Goal: Information Seeking & Learning: Learn about a topic

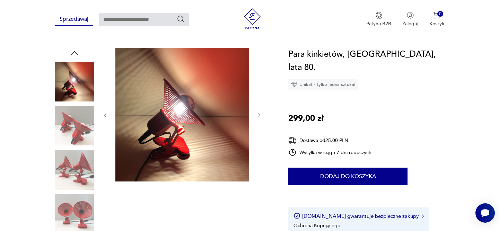
scroll to position [66, 0]
click at [258, 115] on icon "button" at bounding box center [259, 116] width 6 height 6
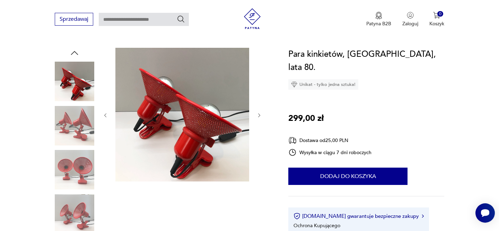
click at [258, 115] on icon "button" at bounding box center [259, 116] width 6 height 6
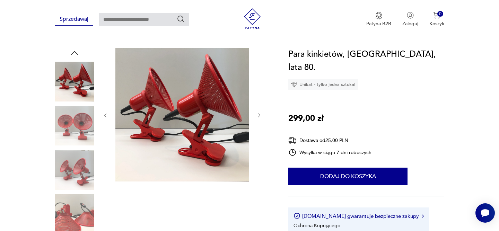
click at [258, 115] on icon "button" at bounding box center [259, 116] width 6 height 6
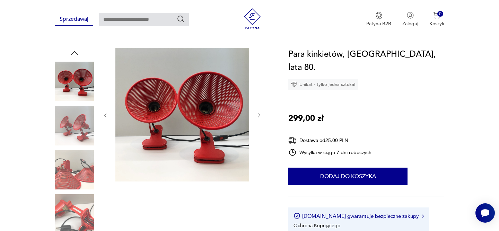
click at [258, 115] on icon "button" at bounding box center [259, 116] width 6 height 6
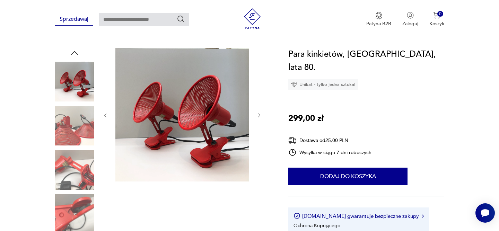
click at [258, 115] on icon "button" at bounding box center [259, 116] width 6 height 6
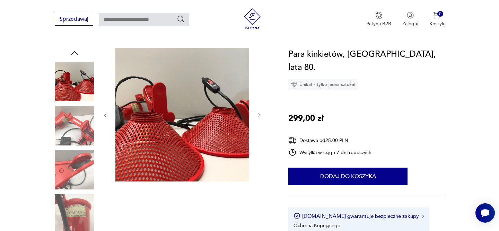
click at [258, 115] on icon "button" at bounding box center [259, 116] width 6 height 6
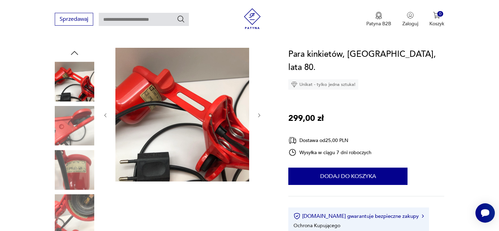
click at [258, 115] on icon "button" at bounding box center [259, 116] width 6 height 6
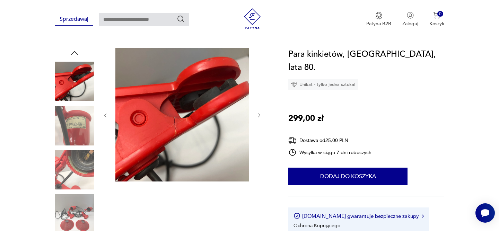
click at [258, 115] on icon "button" at bounding box center [259, 116] width 6 height 6
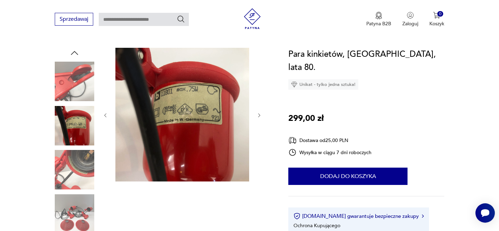
click at [258, 115] on icon "button" at bounding box center [259, 116] width 6 height 6
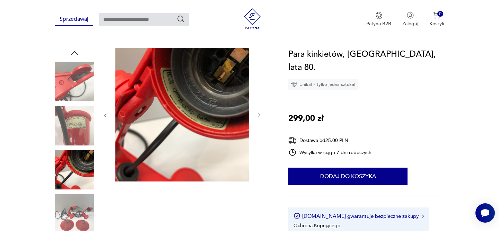
click at [258, 115] on icon "button" at bounding box center [259, 116] width 6 height 6
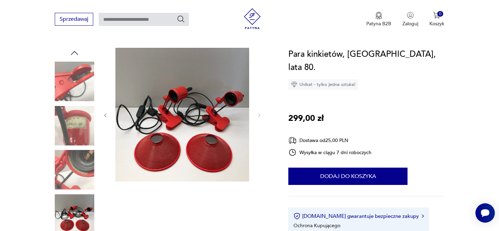
click at [89, 81] on img at bounding box center [74, 81] width 39 height 39
